Goal: Navigation & Orientation: Find specific page/section

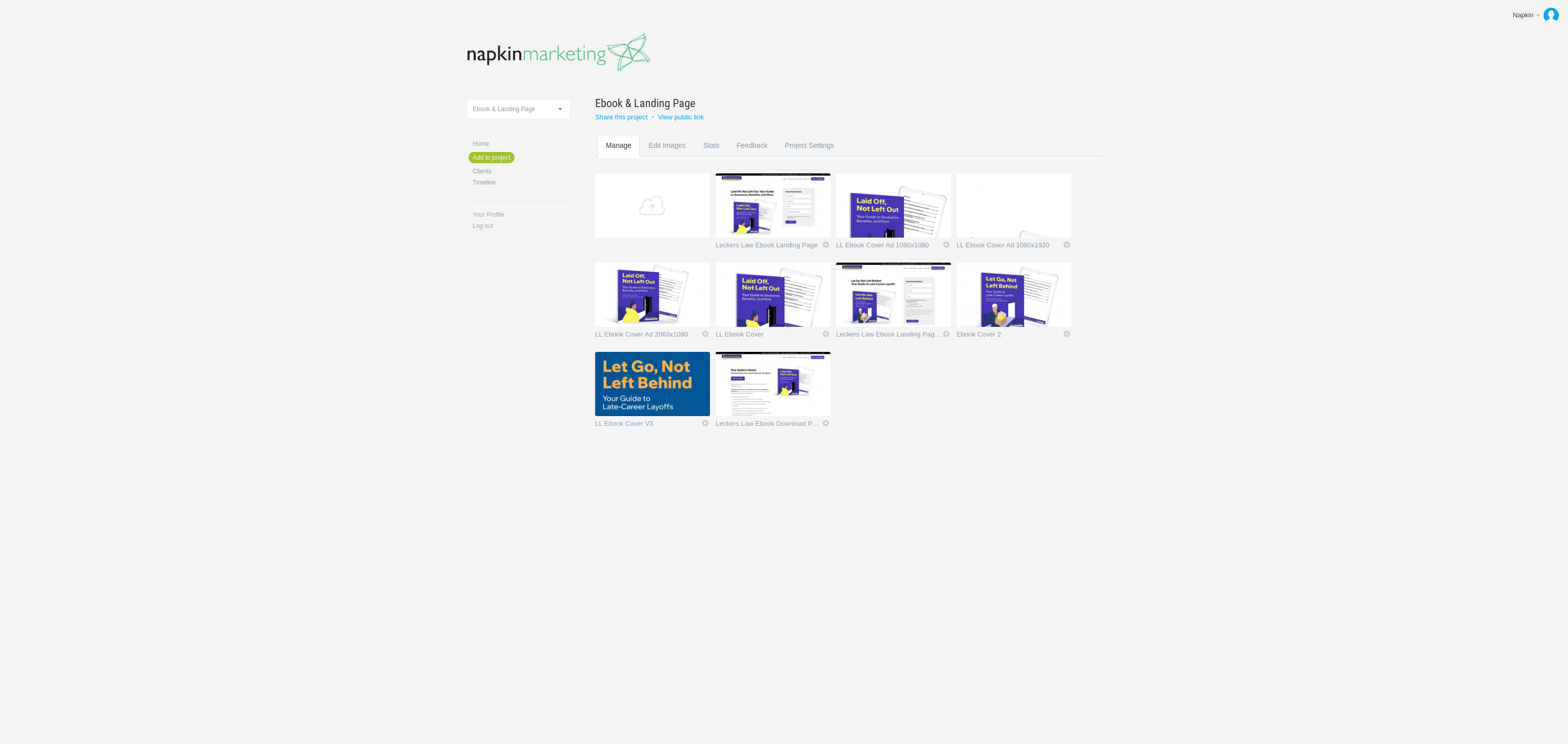
click at [623, 389] on img at bounding box center [653, 384] width 115 height 64
click at [628, 373] on img at bounding box center [653, 384] width 115 height 64
click at [666, 374] on img at bounding box center [653, 384] width 115 height 64
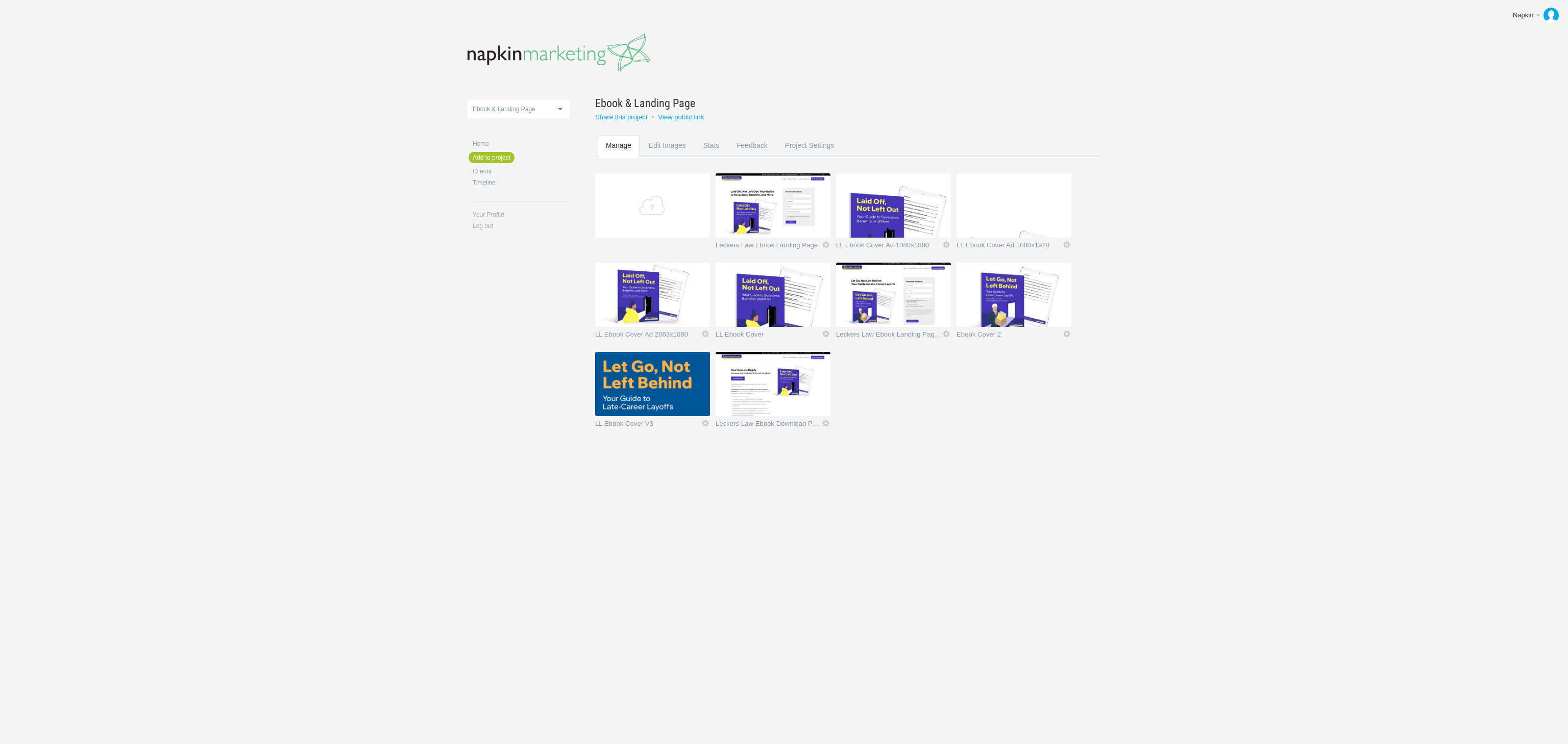
click at [666, 374] on img at bounding box center [653, 384] width 115 height 64
